Goal: Navigation & Orientation: Find specific page/section

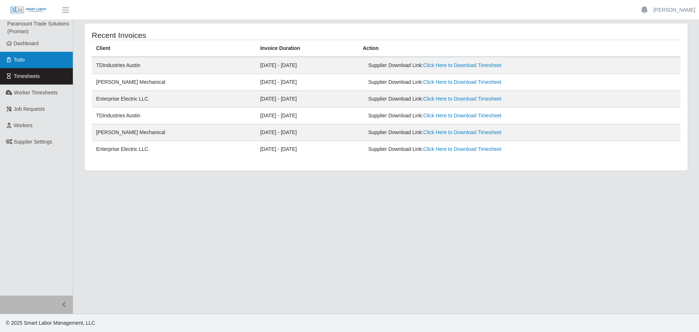
click at [31, 52] on link "Todo" at bounding box center [36, 60] width 73 height 16
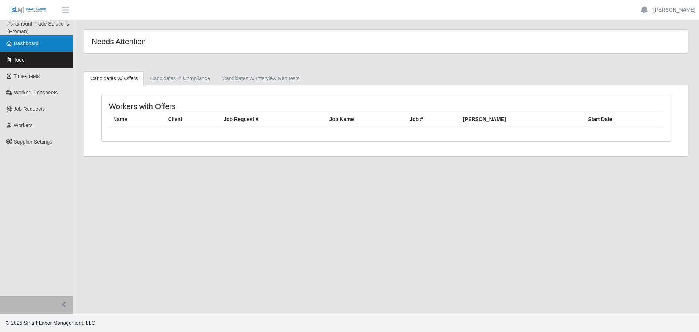
click at [32, 44] on span "Dashboard" at bounding box center [26, 43] width 25 height 6
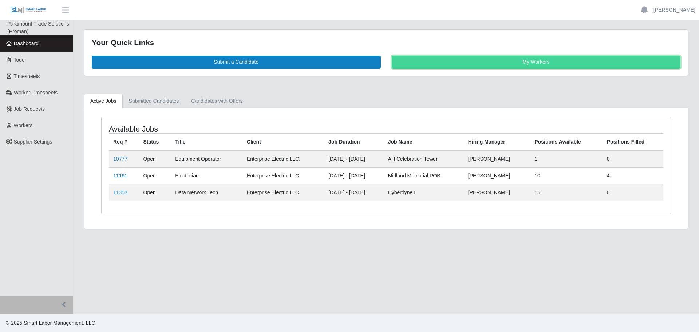
click at [514, 63] on link "My Workers" at bounding box center [536, 62] width 289 height 13
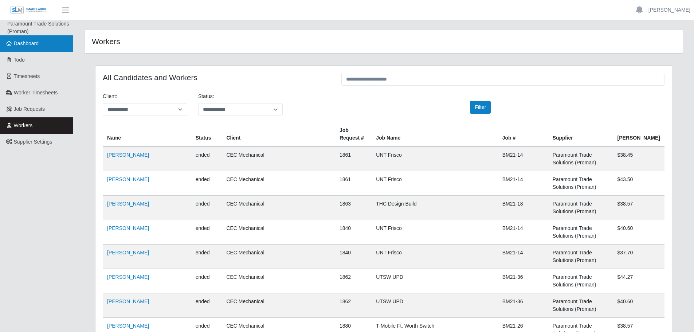
click at [37, 43] on span "Dashboard" at bounding box center [26, 43] width 25 height 6
